Goal: Transaction & Acquisition: Book appointment/travel/reservation

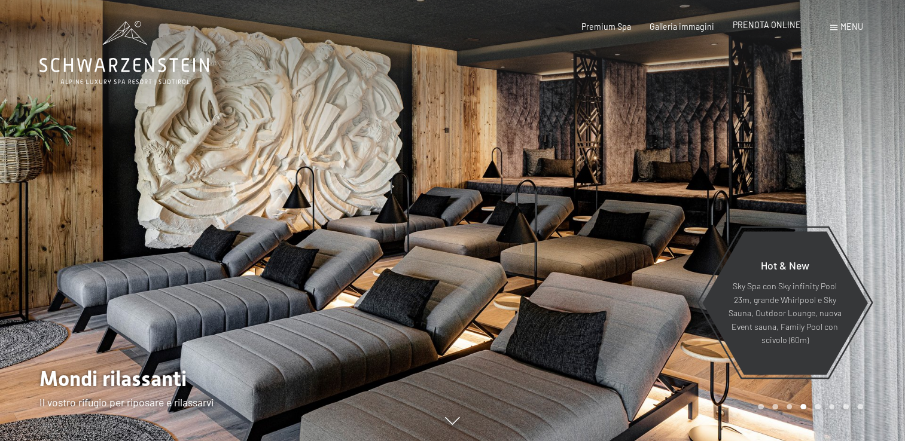
click at [771, 30] on div "PRENOTA ONLINE" at bounding box center [767, 25] width 68 height 12
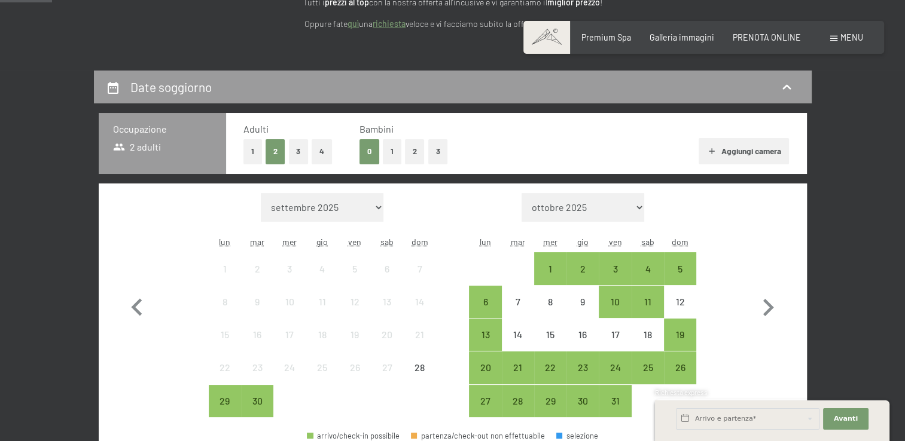
scroll to position [289, 0]
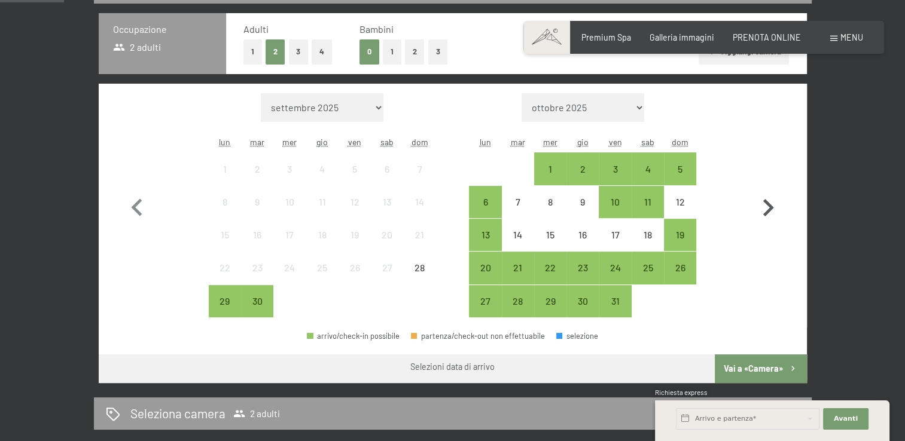
click at [769, 212] on icon "button" at bounding box center [768, 208] width 35 height 35
select select "2025-10-01"
select select "2025-11-01"
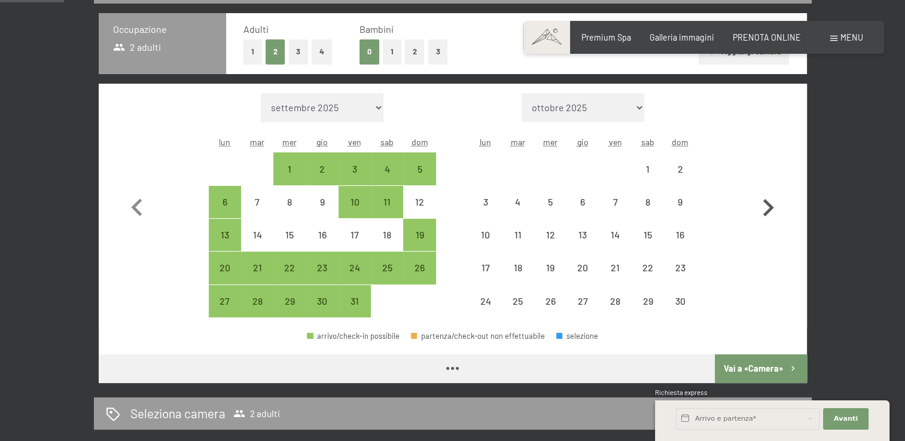
click at [769, 212] on icon "button" at bounding box center [768, 208] width 35 height 35
select select "2025-11-01"
select select "2025-12-01"
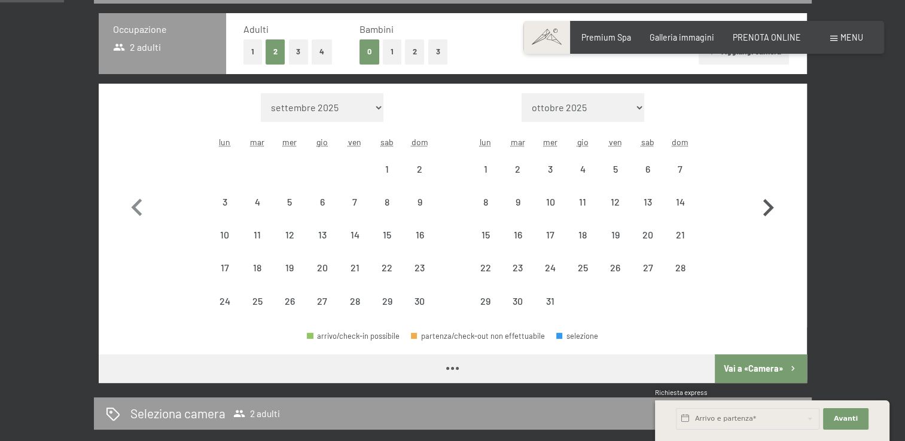
select select "2025-11-01"
select select "2025-12-01"
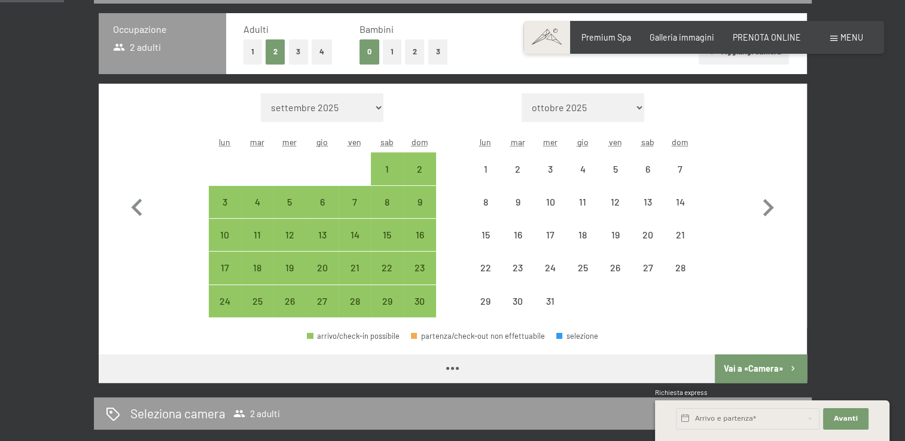
select select "2025-11-01"
select select "2025-12-01"
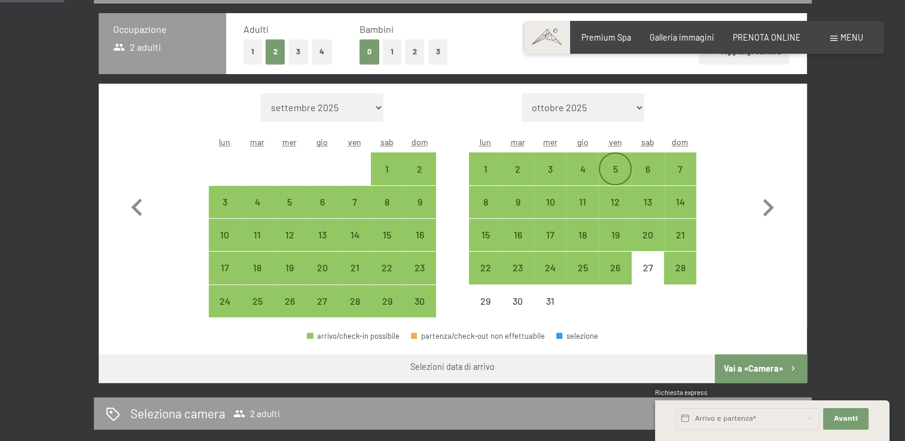
click at [610, 171] on div "5" at bounding box center [615, 180] width 30 height 30
select select "2025-11-01"
select select "2025-12-01"
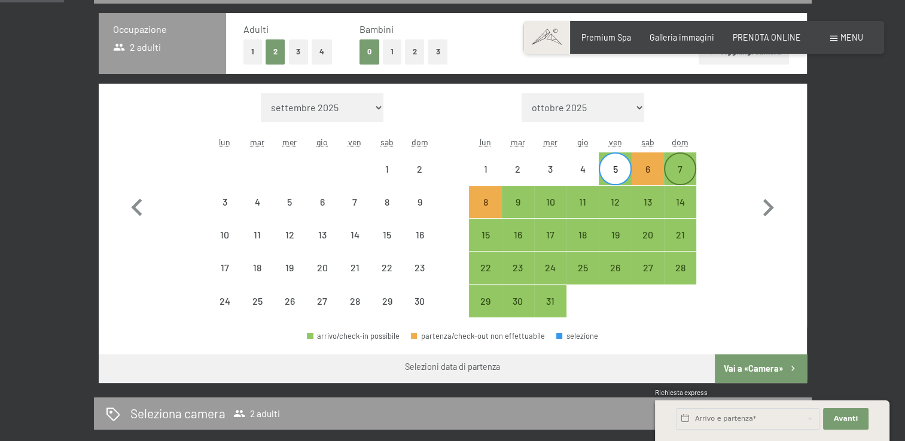
click at [674, 171] on div "7" at bounding box center [680, 180] width 30 height 30
select select "2025-11-01"
select select "2025-12-01"
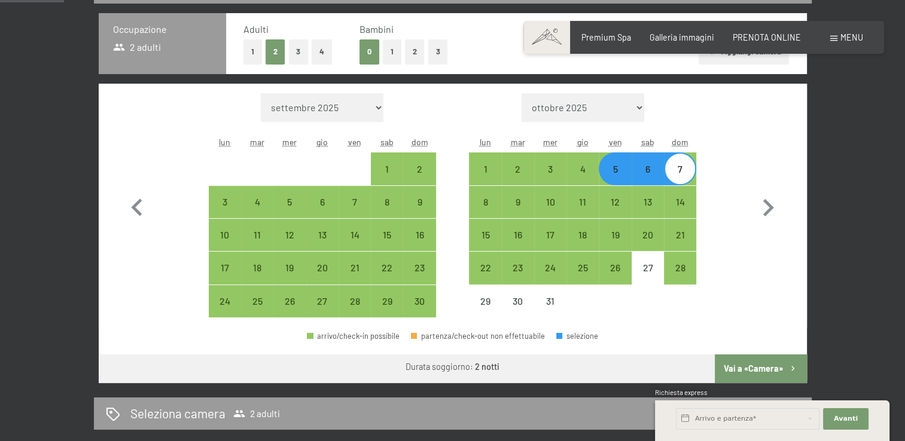
click at [759, 366] on button "Vai a «Camera»" at bounding box center [761, 369] width 92 height 29
select select "2025-11-01"
select select "2025-12-01"
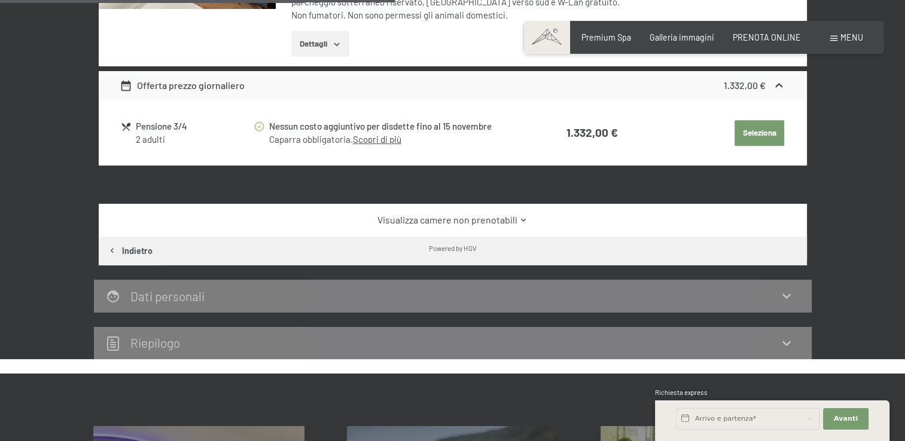
scroll to position [533, 0]
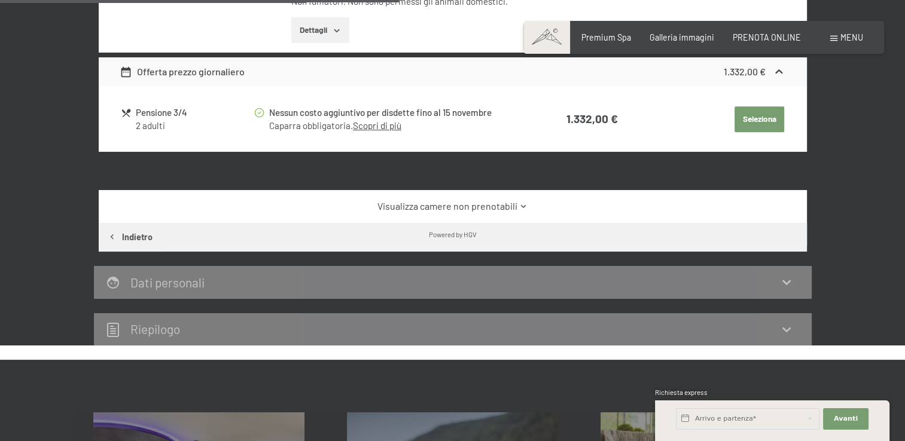
click at [519, 209] on icon at bounding box center [523, 206] width 9 height 9
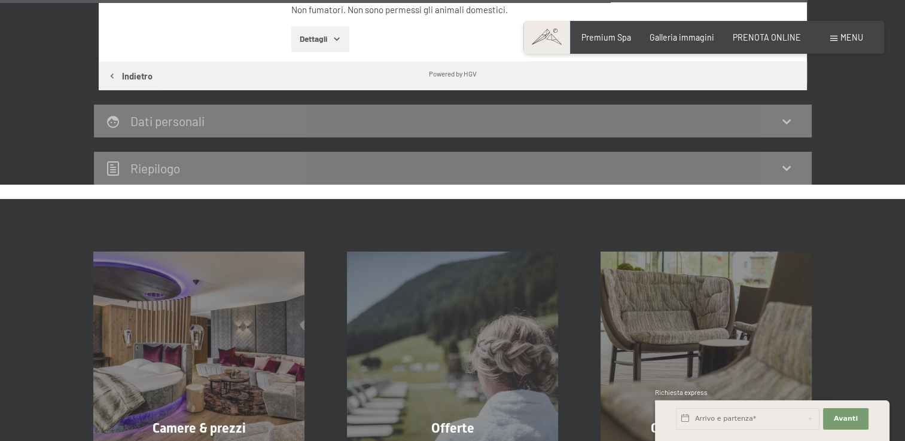
scroll to position [3461, 0]
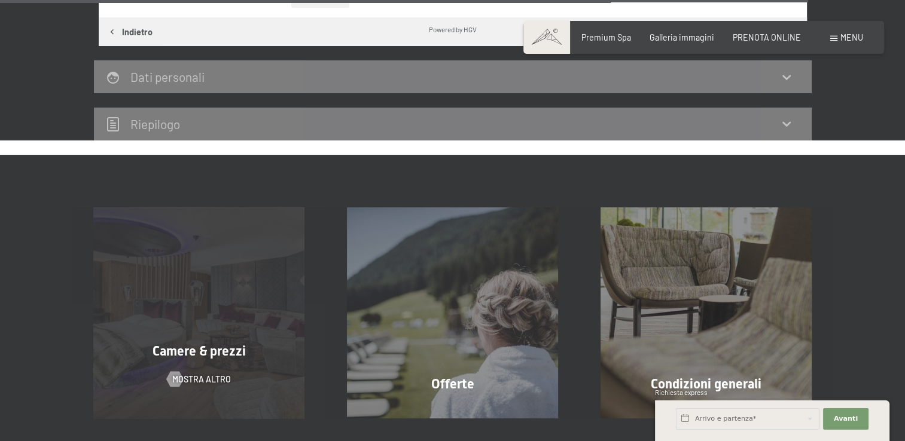
click at [165, 261] on div "Camere & prezzi mostra altro" at bounding box center [199, 313] width 254 height 211
